Goal: Task Accomplishment & Management: Use online tool/utility

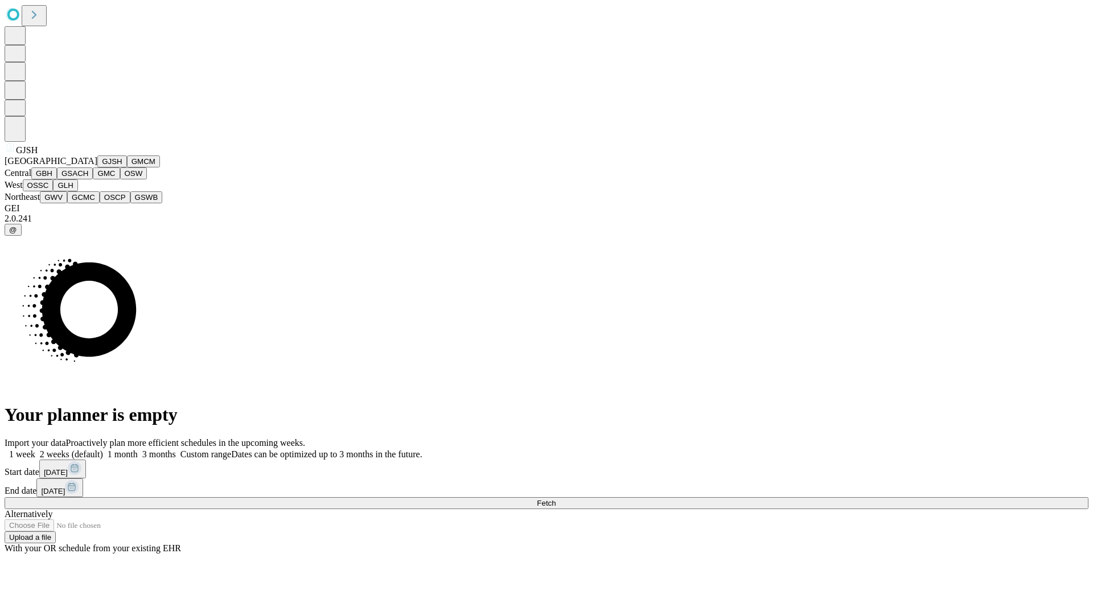
click at [97, 167] on button "GJSH" at bounding box center [112, 161] width 30 height 12
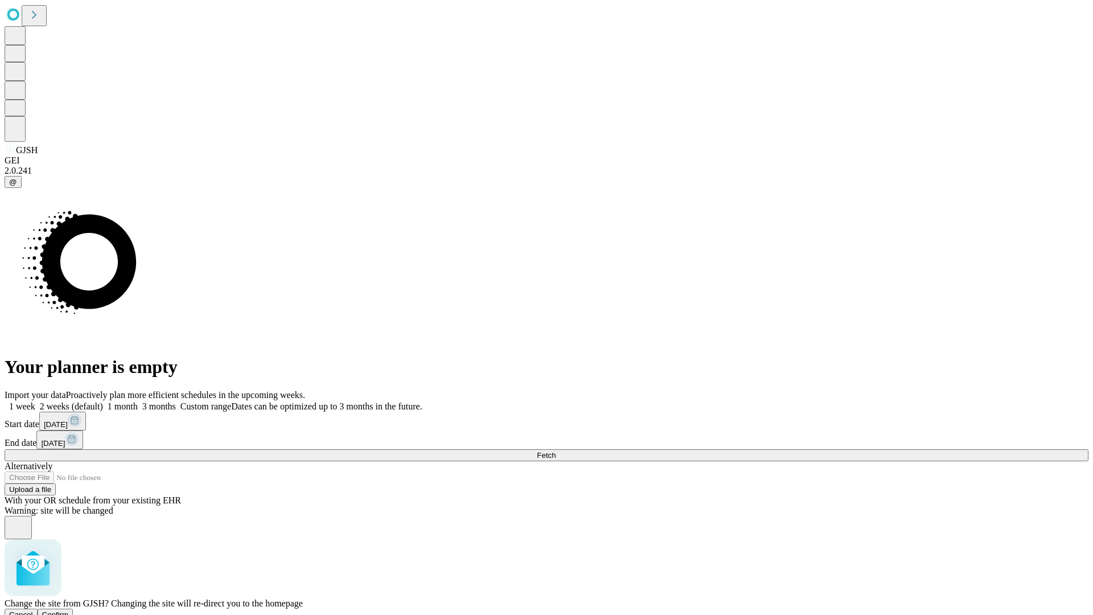
click at [69, 610] on span "Confirm" at bounding box center [55, 614] width 27 height 9
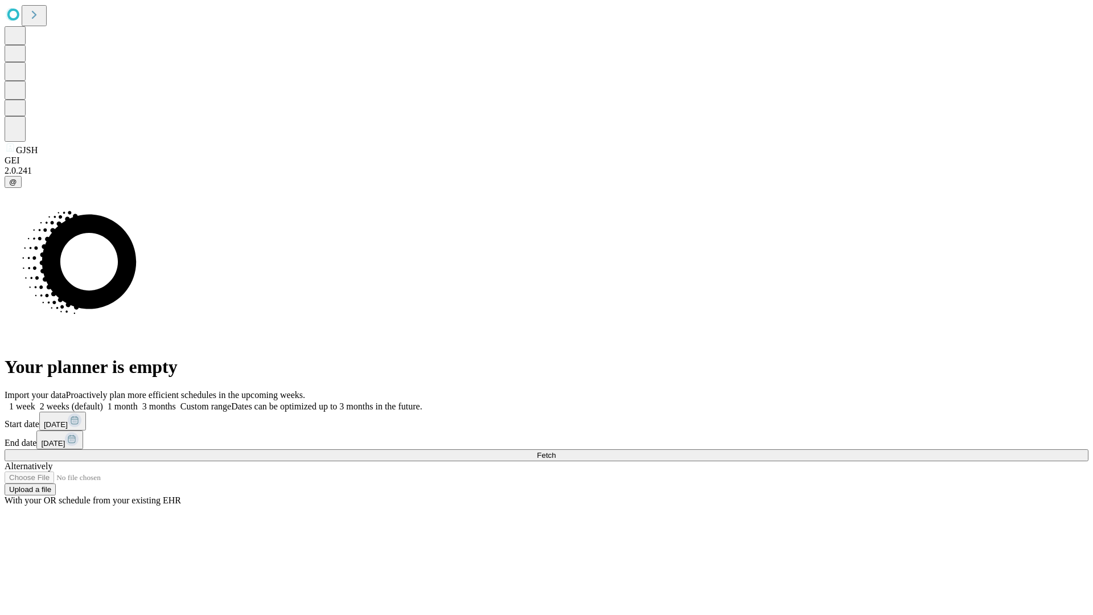
click at [138, 401] on label "1 month" at bounding box center [120, 406] width 35 height 10
click at [556, 451] on span "Fetch" at bounding box center [546, 455] width 19 height 9
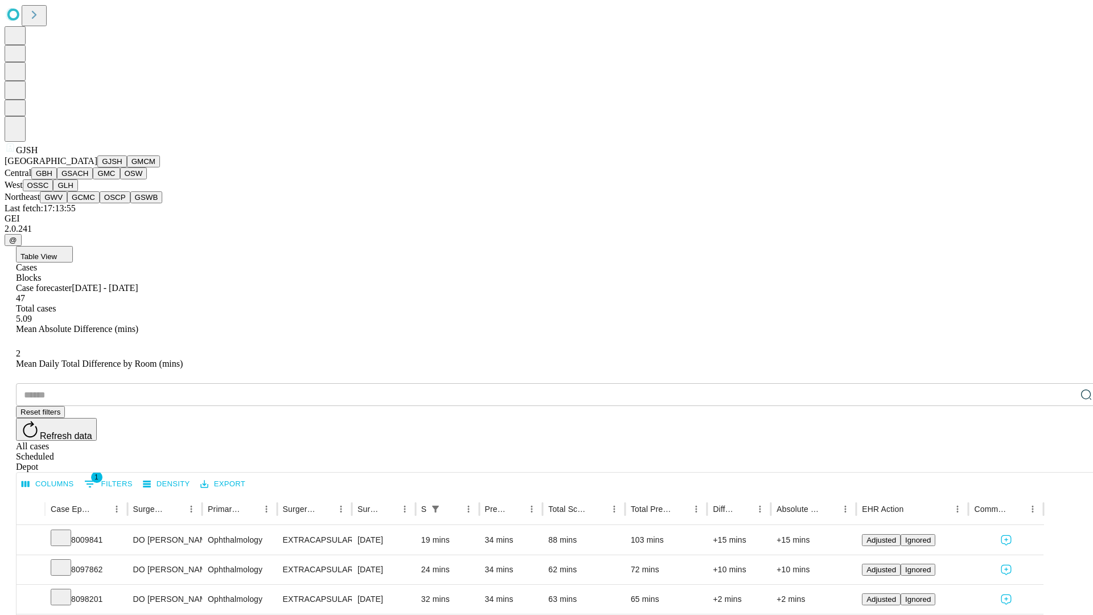
click at [127, 167] on button "GMCM" at bounding box center [143, 161] width 33 height 12
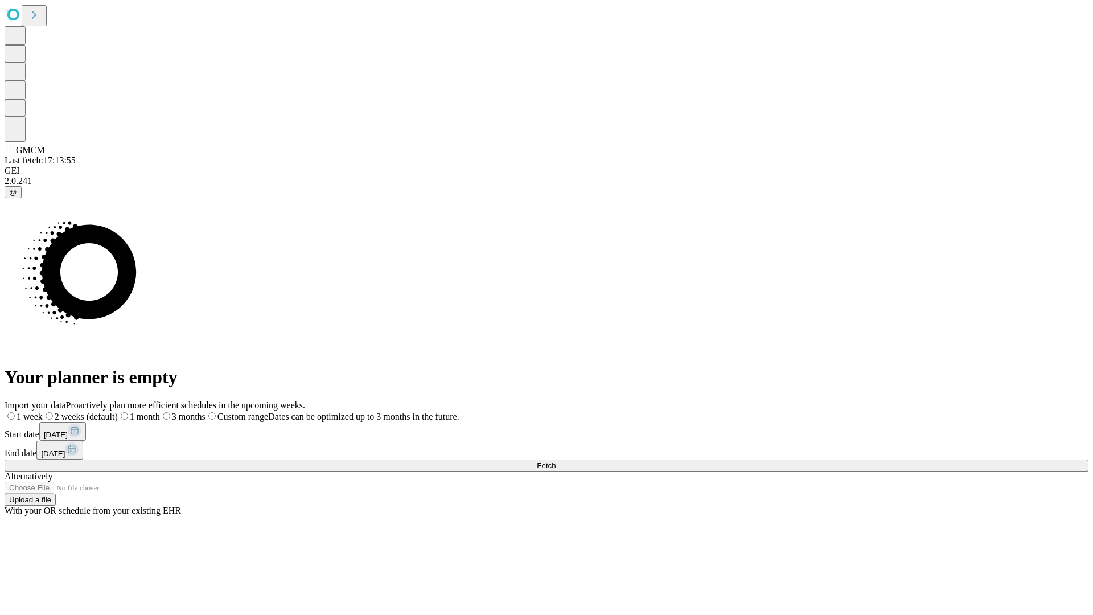
click at [556, 461] on span "Fetch" at bounding box center [546, 465] width 19 height 9
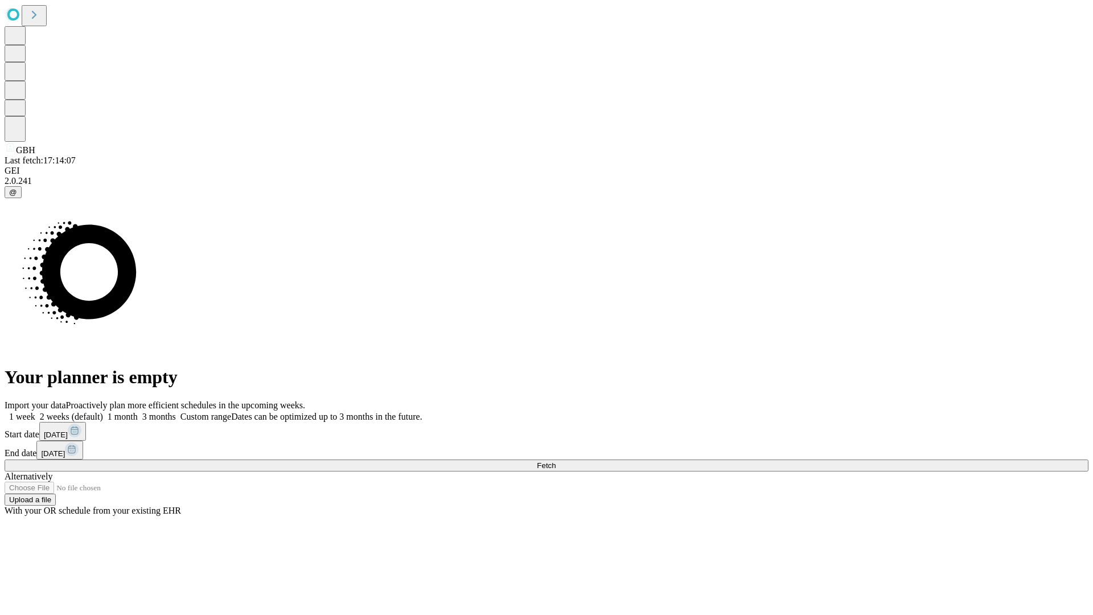
click at [138, 412] on label "1 month" at bounding box center [120, 417] width 35 height 10
click at [556, 461] on span "Fetch" at bounding box center [546, 465] width 19 height 9
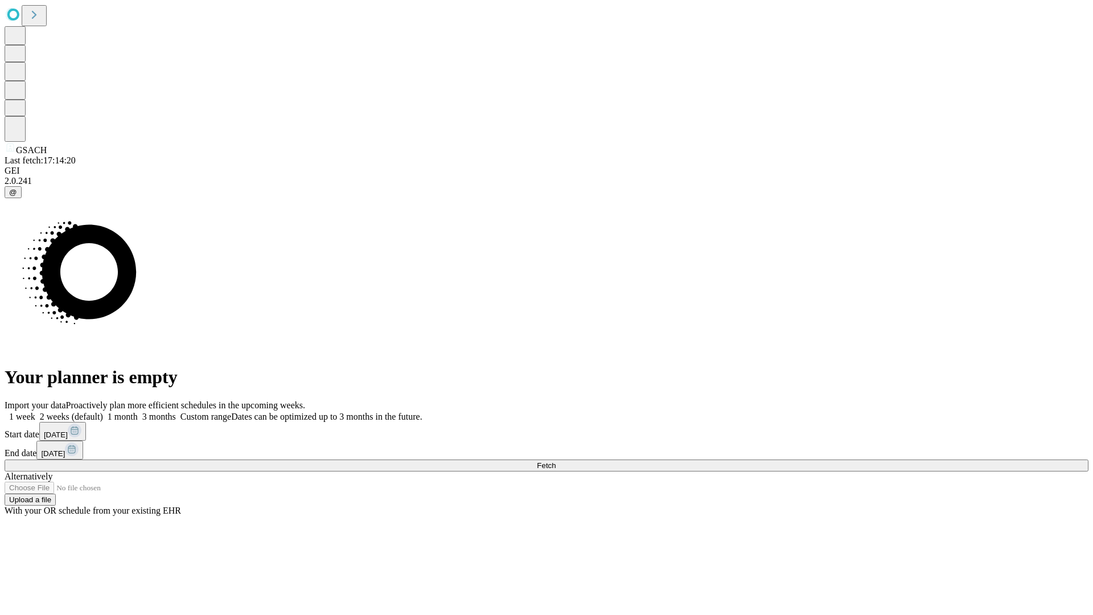
click at [138, 412] on label "1 month" at bounding box center [120, 417] width 35 height 10
click at [556, 461] on span "Fetch" at bounding box center [546, 465] width 19 height 9
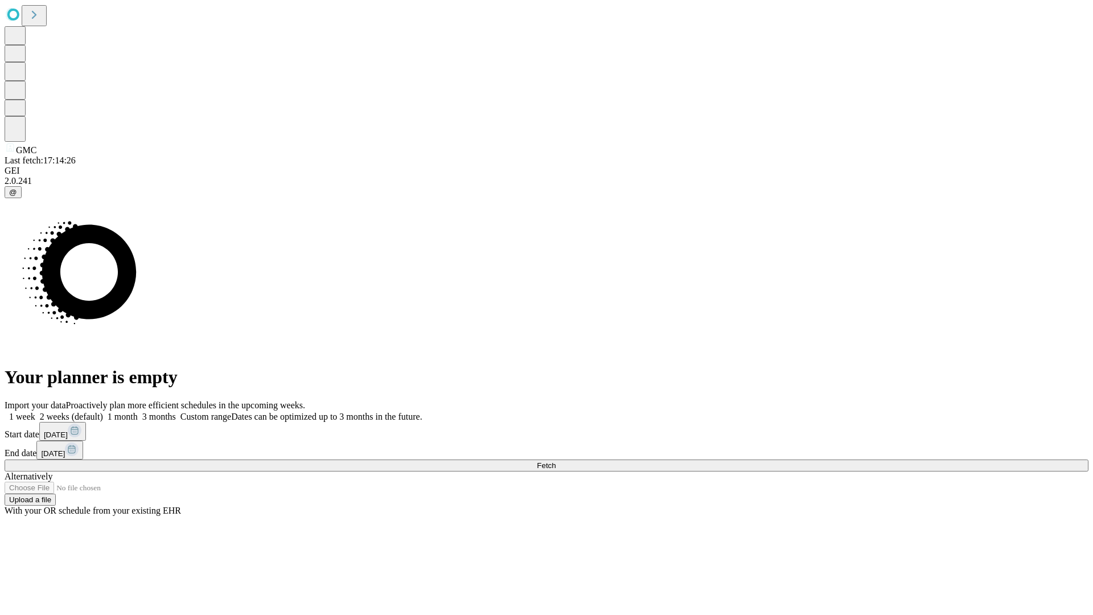
click at [556, 461] on span "Fetch" at bounding box center [546, 465] width 19 height 9
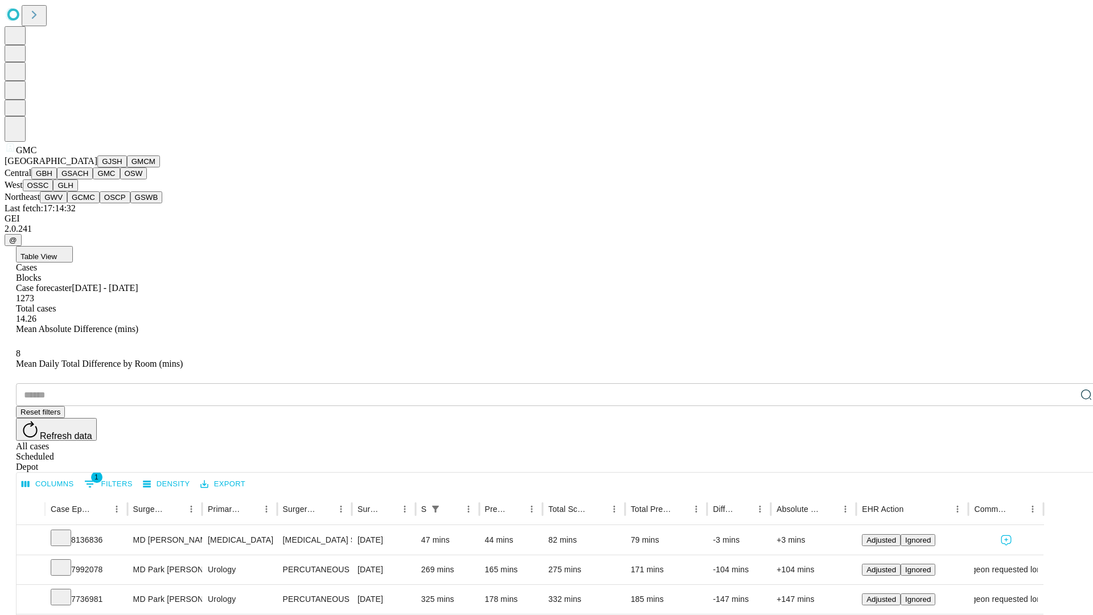
click at [120, 179] on button "OSW" at bounding box center [133, 173] width 27 height 12
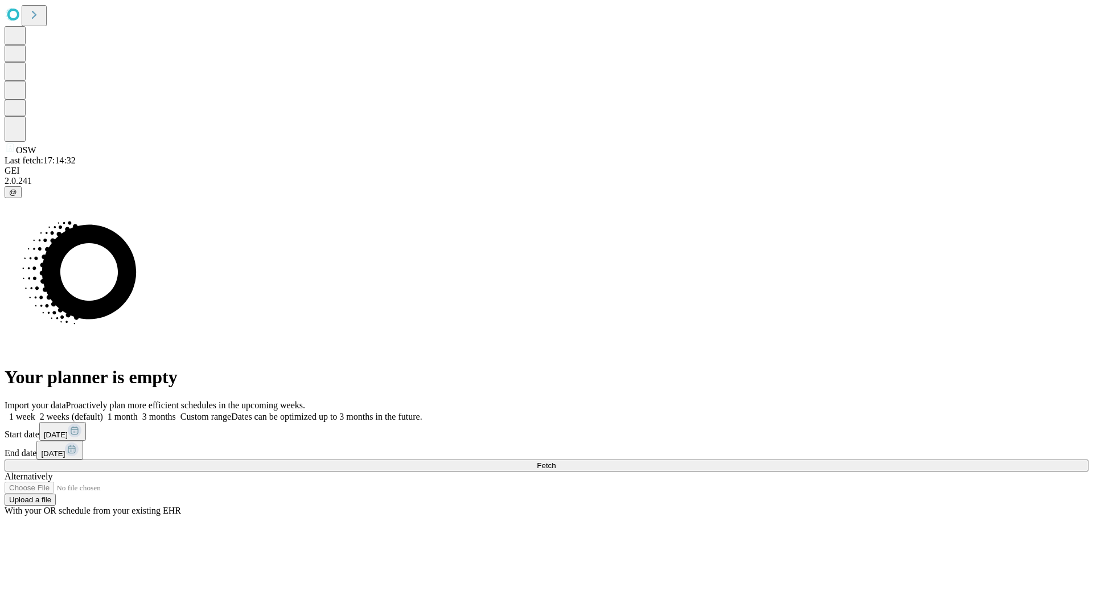
click at [138, 412] on label "1 month" at bounding box center [120, 417] width 35 height 10
click at [556, 461] on span "Fetch" at bounding box center [546, 465] width 19 height 9
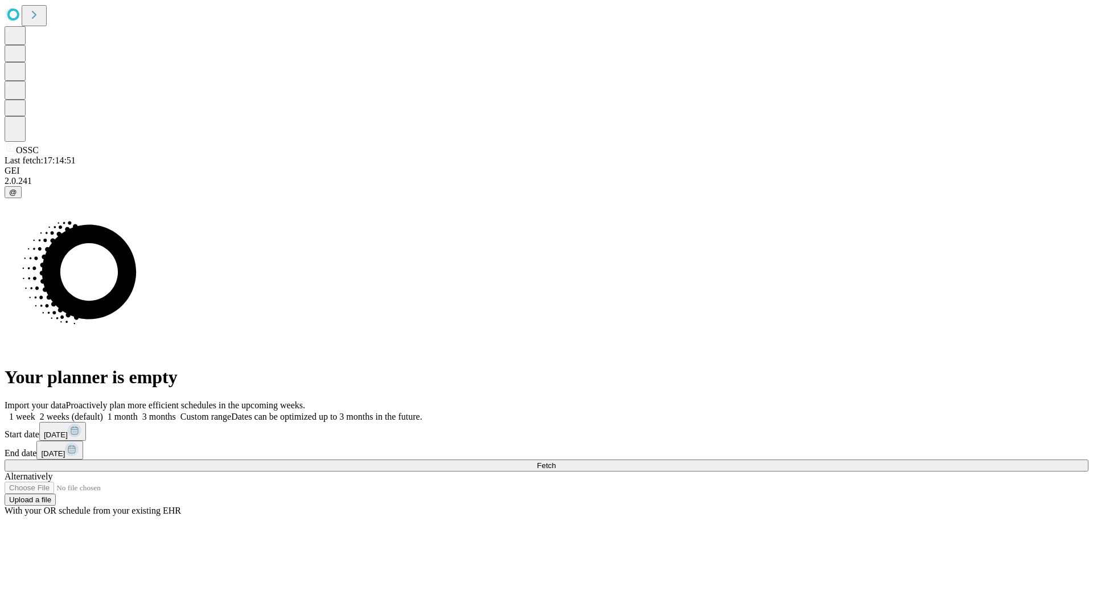
click at [138, 412] on label "1 month" at bounding box center [120, 417] width 35 height 10
click at [556, 461] on span "Fetch" at bounding box center [546, 465] width 19 height 9
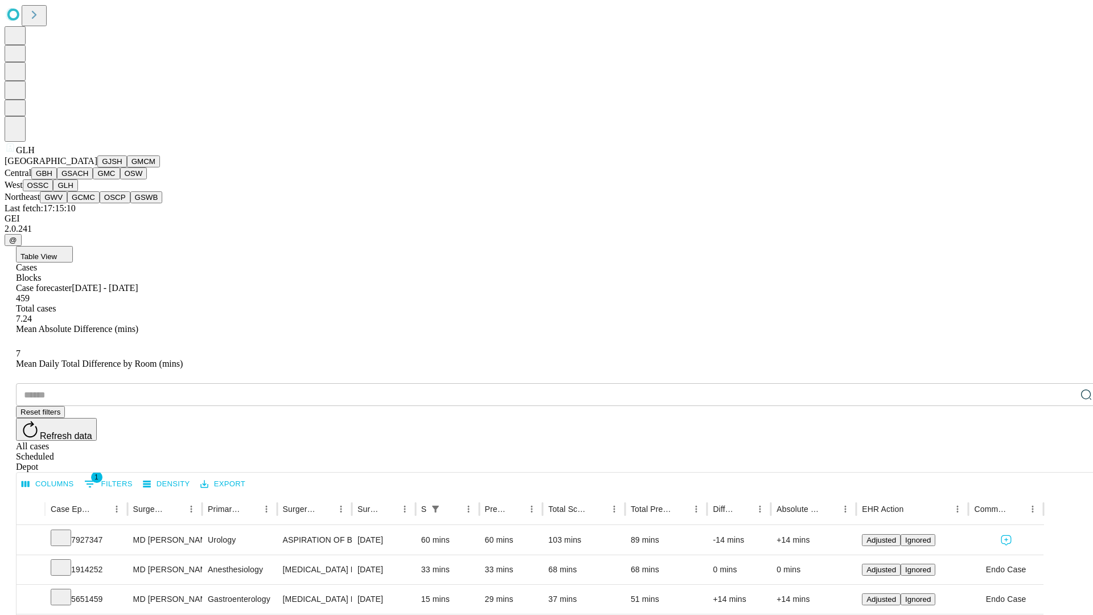
click at [67, 203] on button "GWV" at bounding box center [53, 197] width 27 height 12
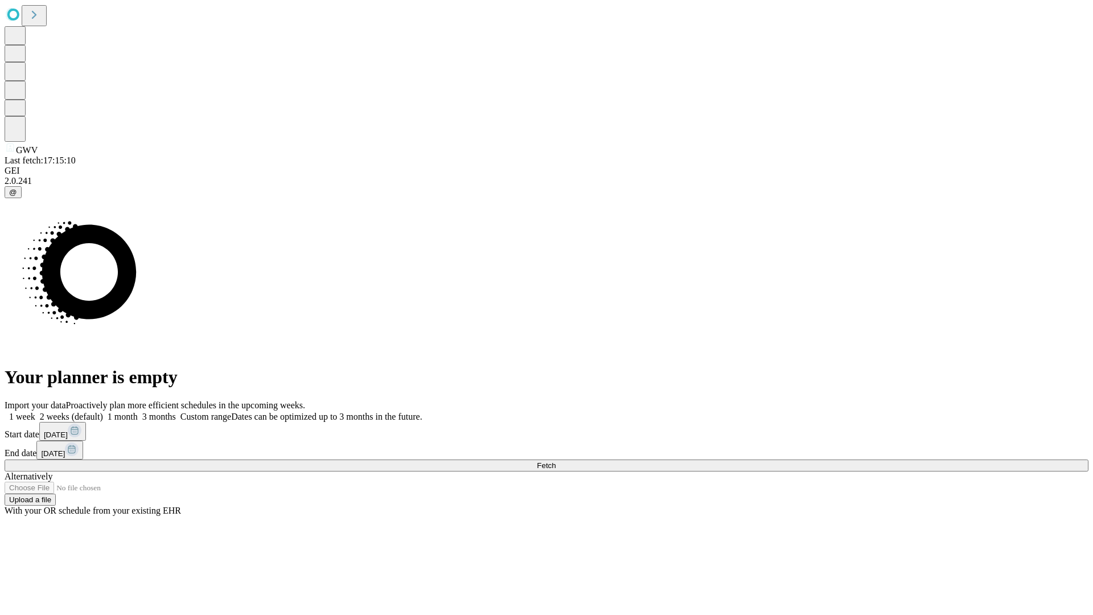
click at [138, 412] on label "1 month" at bounding box center [120, 417] width 35 height 10
click at [556, 461] on span "Fetch" at bounding box center [546, 465] width 19 height 9
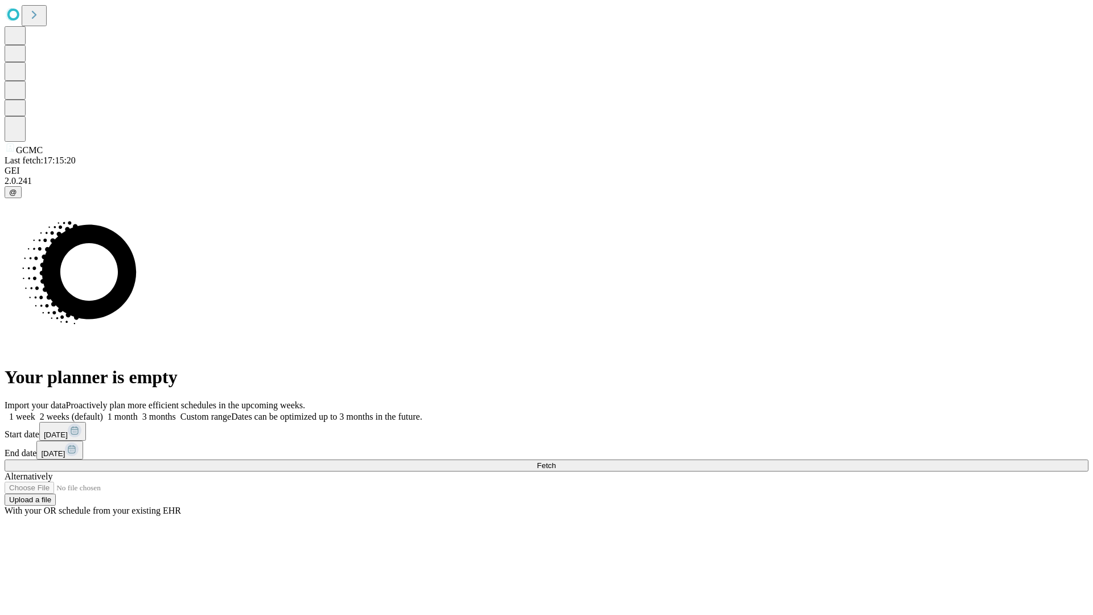
click at [138, 412] on label "1 month" at bounding box center [120, 417] width 35 height 10
click at [556, 461] on span "Fetch" at bounding box center [546, 465] width 19 height 9
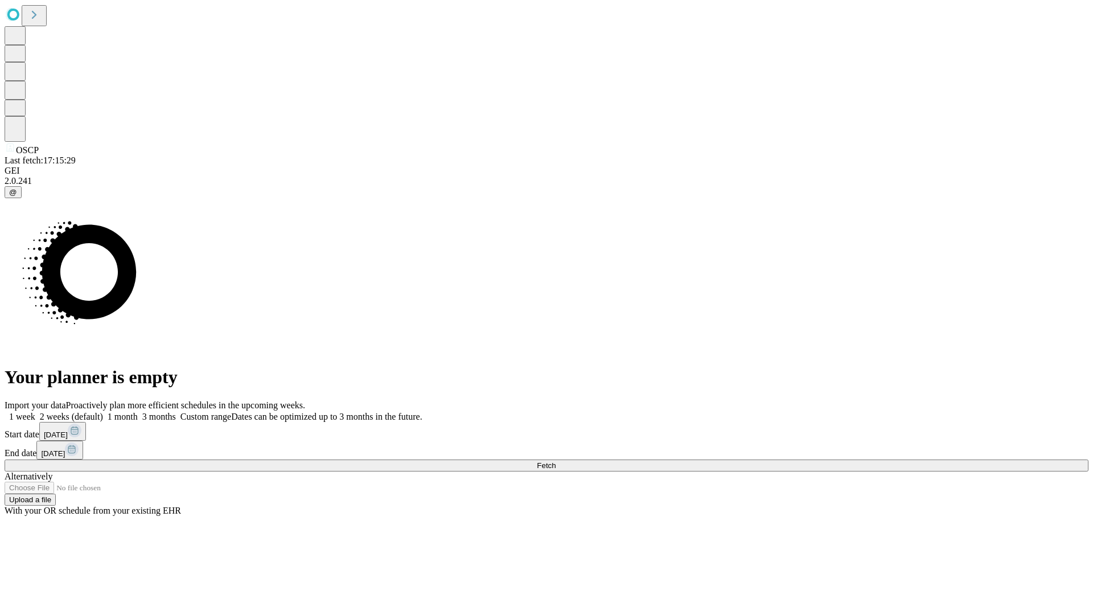
click at [138, 412] on label "1 month" at bounding box center [120, 417] width 35 height 10
click at [556, 461] on span "Fetch" at bounding box center [546, 465] width 19 height 9
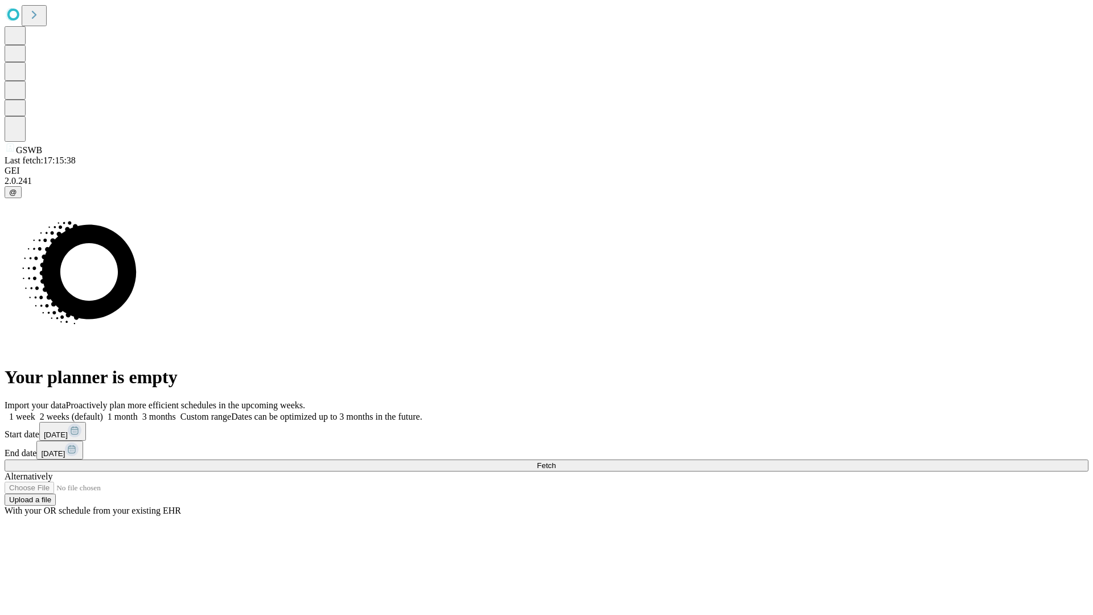
click at [138, 412] on label "1 month" at bounding box center [120, 417] width 35 height 10
click at [556, 461] on span "Fetch" at bounding box center [546, 465] width 19 height 9
